Goal: Task Accomplishment & Management: Complete application form

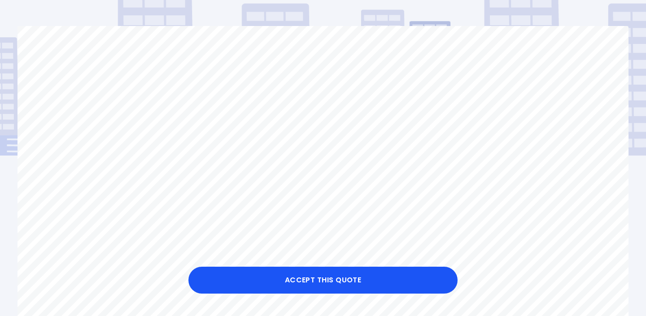
scroll to position [68, 0]
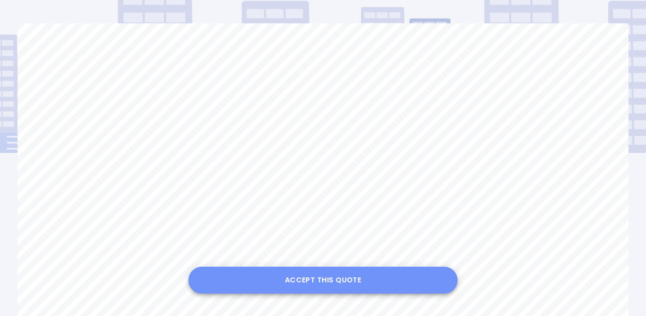
click at [340, 288] on button "Accept this Quote" at bounding box center [322, 280] width 269 height 27
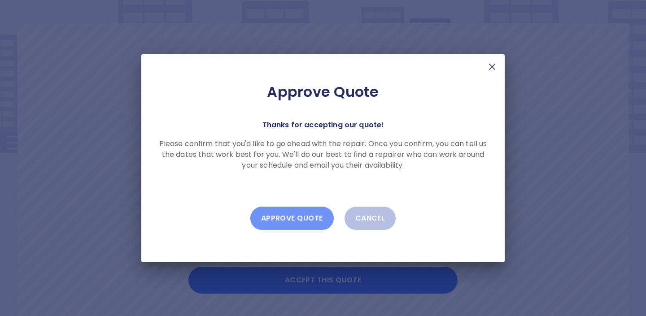
click at [302, 224] on button "Approve Quote" at bounding box center [291, 218] width 83 height 23
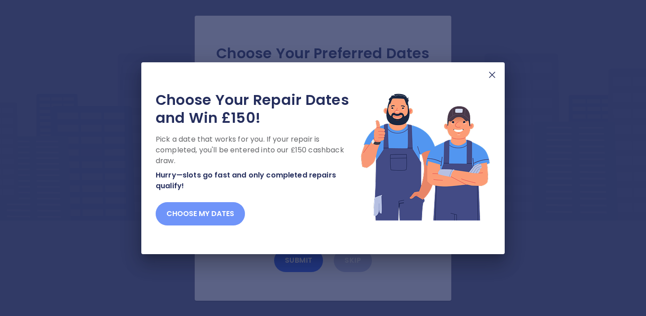
click at [205, 221] on button "Choose my dates" at bounding box center [200, 213] width 89 height 23
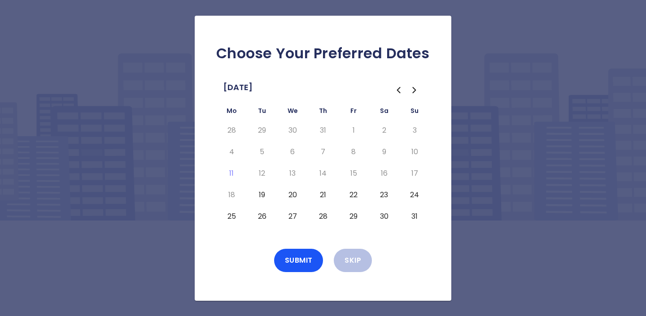
click at [262, 214] on button "26" at bounding box center [262, 217] width 16 height 14
click at [317, 258] on button "Submit" at bounding box center [298, 260] width 49 height 23
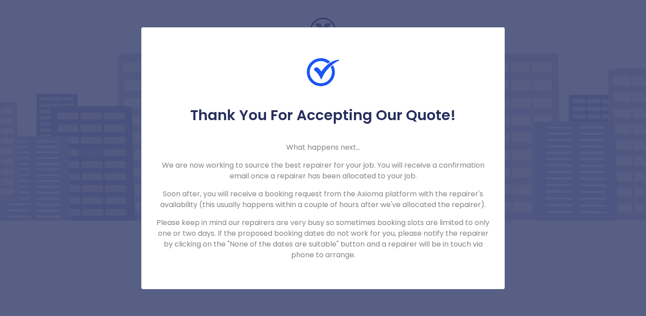
click at [346, 243] on p "Please keep in mind our repairers are very busy so sometimes booking slots are …" at bounding box center [323, 239] width 335 height 43
